Goal: Task Accomplishment & Management: Manage account settings

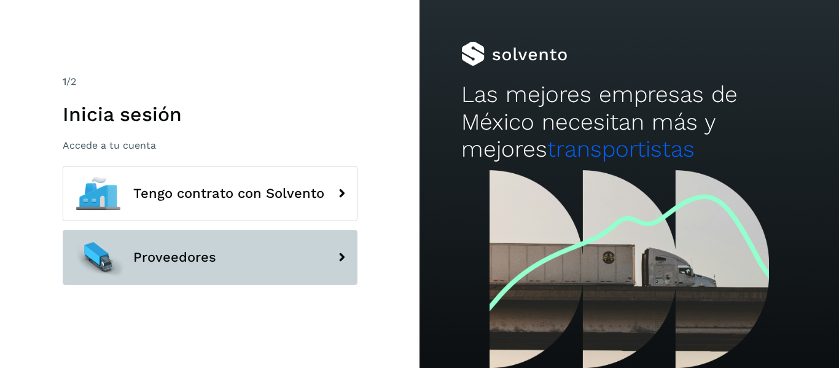
click at [286, 236] on button "Proveedores" at bounding box center [210, 257] width 295 height 55
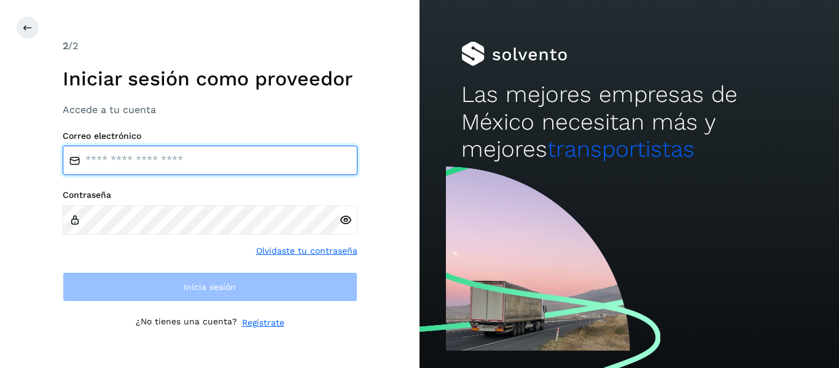
click at [185, 157] on input "email" at bounding box center [210, 160] width 295 height 29
type input "**********"
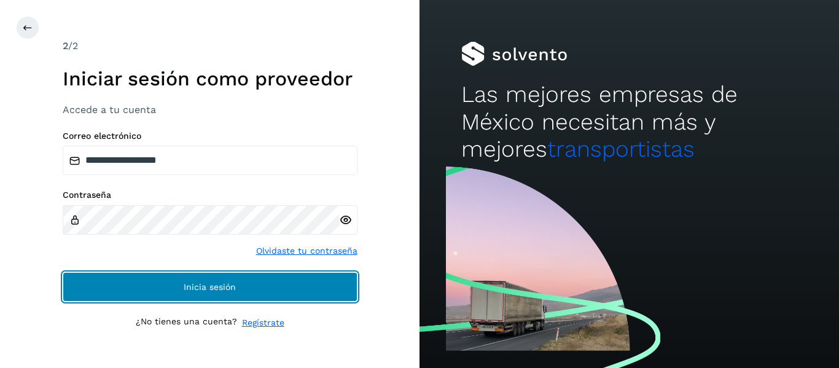
click at [216, 283] on span "Inicia sesión" at bounding box center [210, 287] width 52 height 9
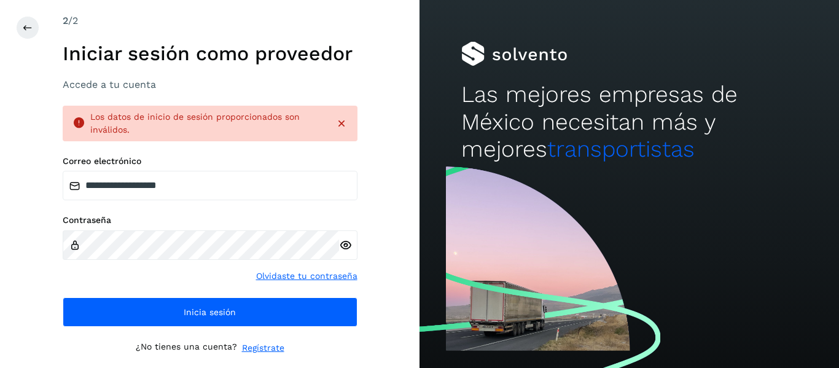
click at [182, 264] on div "Contraseña Olvidaste tu contraseña" at bounding box center [210, 249] width 295 height 68
click at [343, 243] on icon at bounding box center [345, 245] width 13 height 13
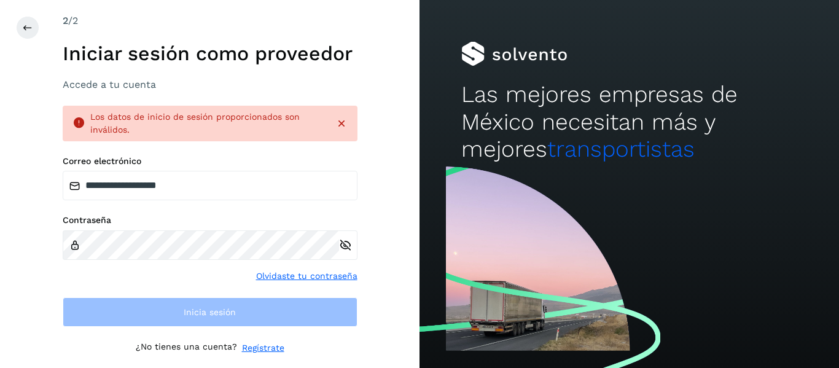
click at [240, 295] on div "**********" at bounding box center [210, 241] width 295 height 171
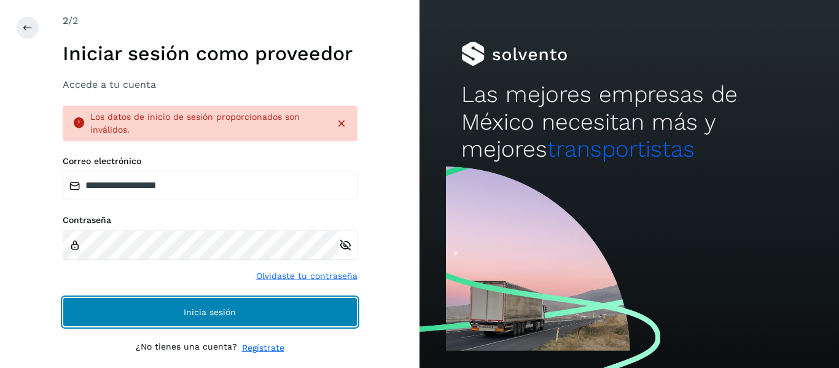
click at [208, 307] on button "Inicia sesión" at bounding box center [210, 311] width 295 height 29
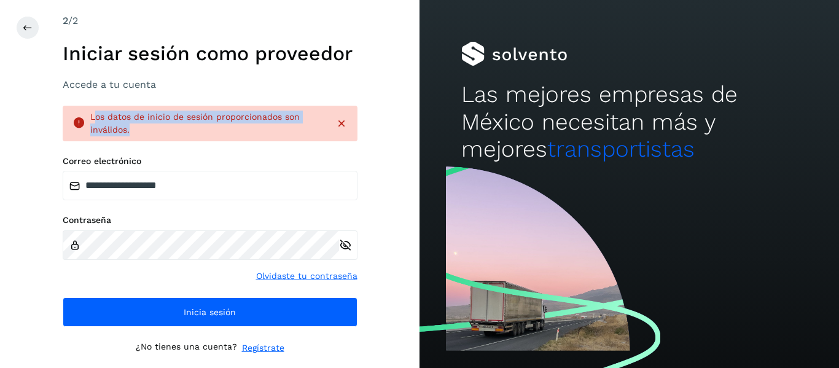
drag, startPoint x: 132, startPoint y: 133, endPoint x: 95, endPoint y: 118, distance: 39.9
click at [95, 118] on div "Los datos de inicio de sesión proporcionados son inválidos." at bounding box center [207, 124] width 235 height 26
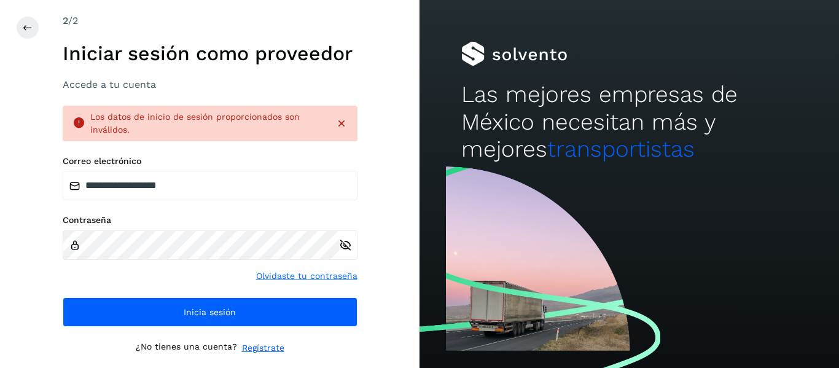
click at [344, 241] on icon at bounding box center [345, 245] width 13 height 13
